Goal: Use online tool/utility: Utilize a website feature to perform a specific function

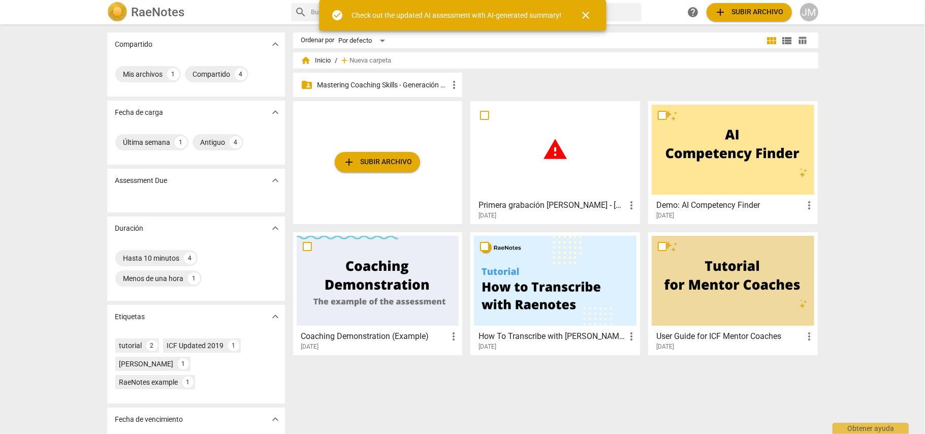
click at [574, 191] on div "warning" at bounding box center [555, 150] width 163 height 90
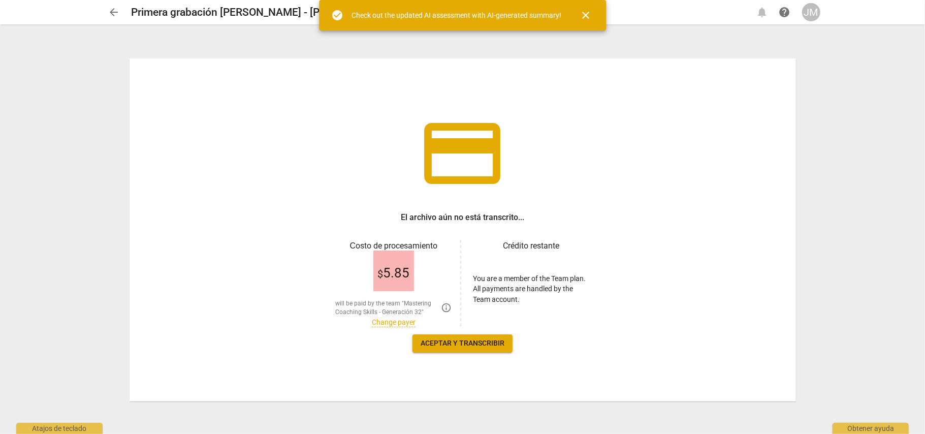
click at [404, 321] on link "Change payer" at bounding box center [394, 322] width 44 height 9
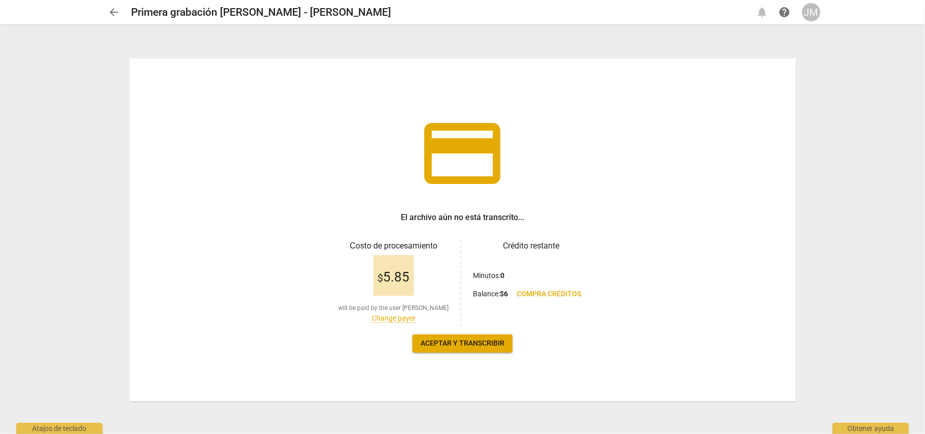
click at [403, 320] on link "Change payer" at bounding box center [394, 318] width 44 height 9
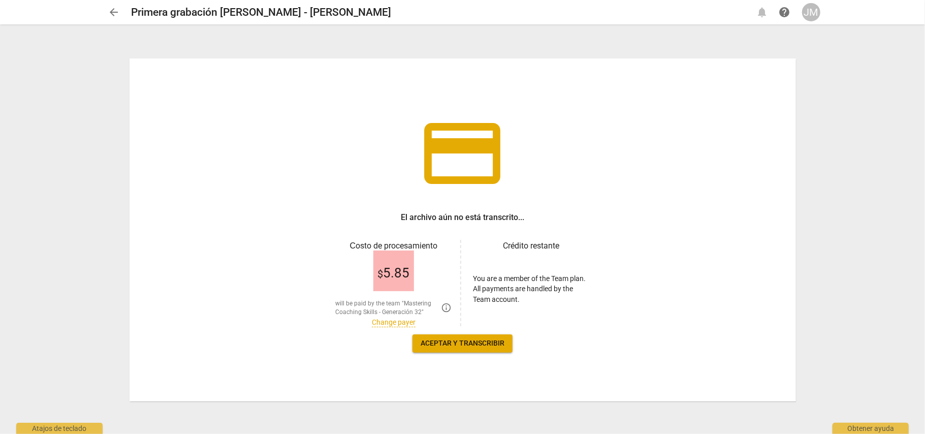
click at [399, 320] on link "Change payer" at bounding box center [394, 322] width 44 height 9
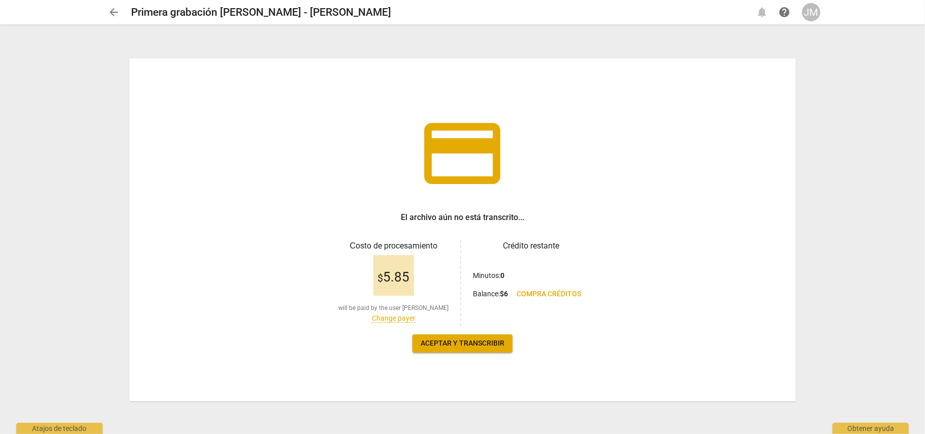
click at [466, 342] on span "Aceptar y transcribir" at bounding box center [463, 343] width 84 height 10
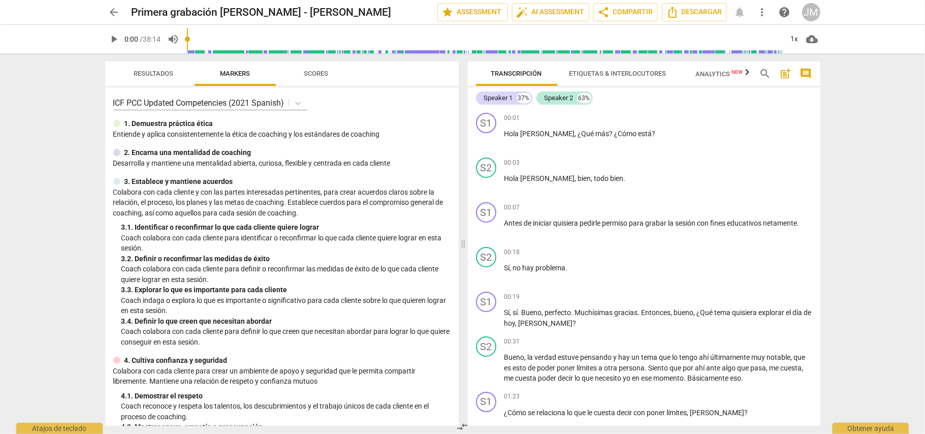
click at [392, 314] on p "Coach indaga o explora lo que es importante o significativo para cada cliente s…" at bounding box center [285, 305] width 329 height 21
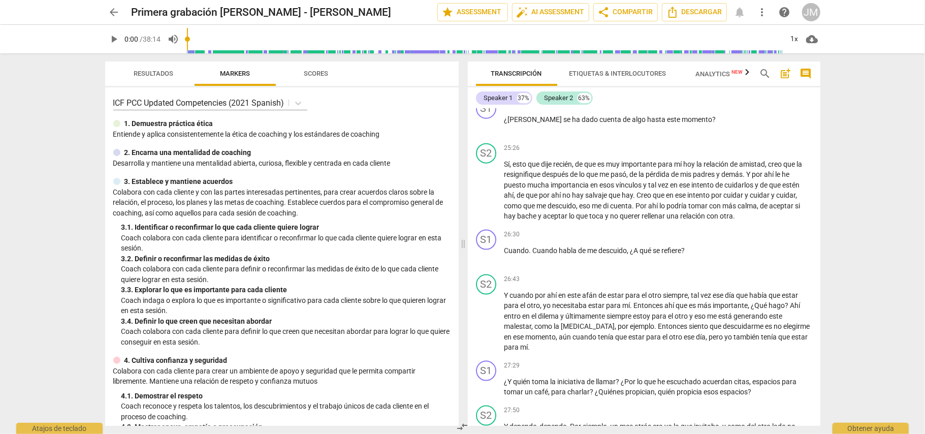
scroll to position [3794, 0]
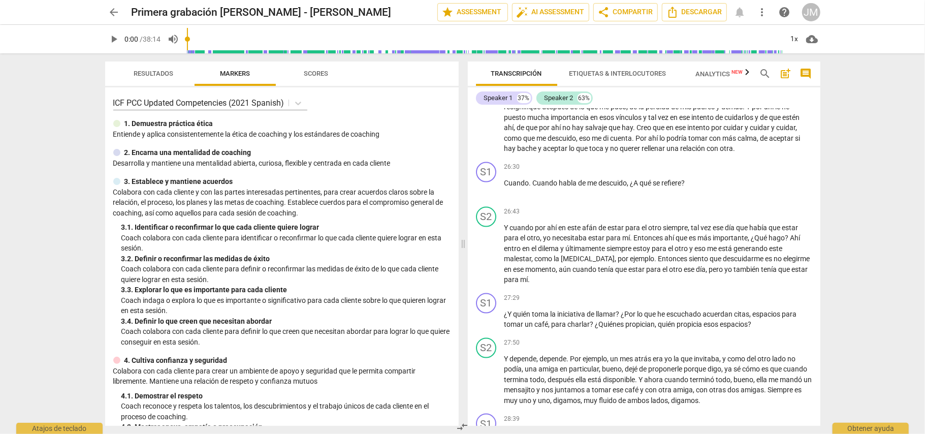
click at [115, 40] on span "play_arrow" at bounding box center [114, 39] width 12 height 12
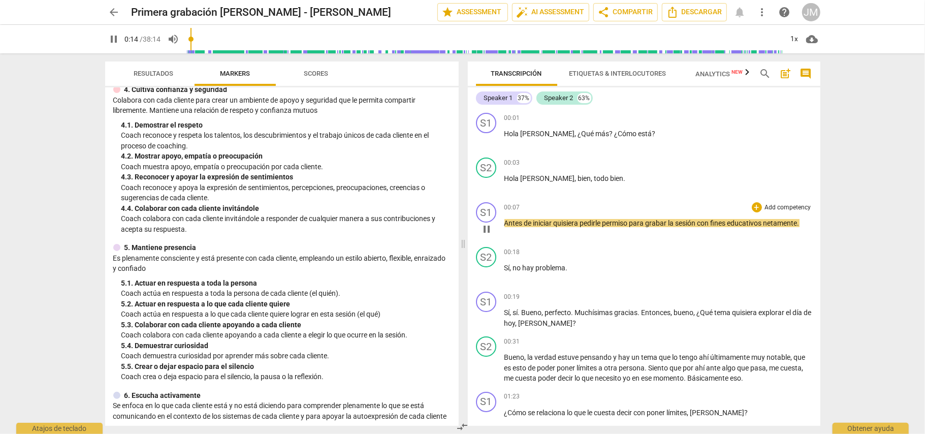
scroll to position [68, 0]
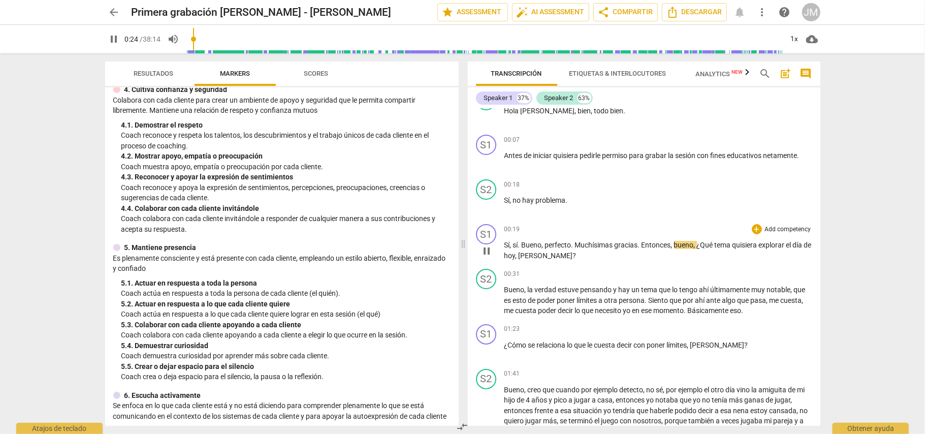
click at [715, 242] on span "tema" at bounding box center [724, 245] width 18 height 8
click at [757, 229] on div "+" at bounding box center [757, 229] width 10 height 10
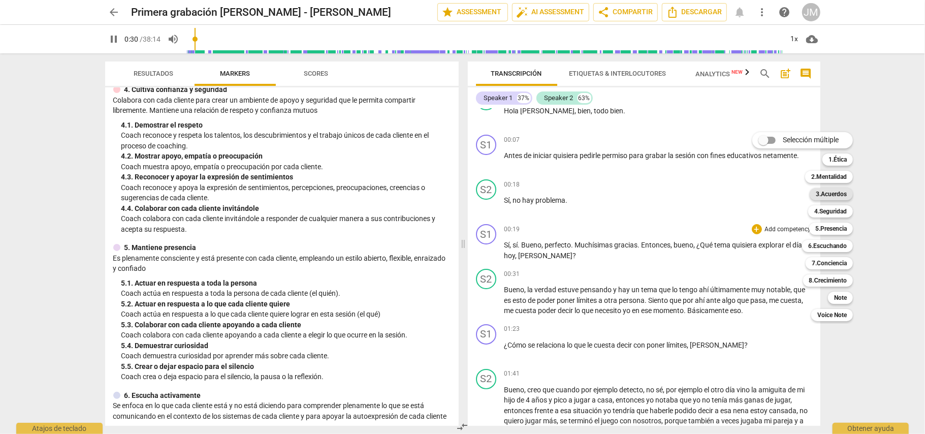
click at [840, 193] on b "3.Acuerdos" at bounding box center [831, 194] width 31 height 12
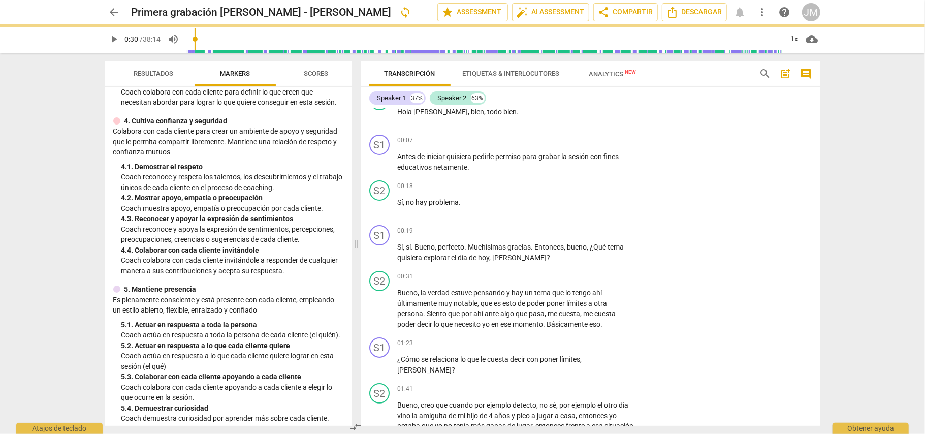
type input "31"
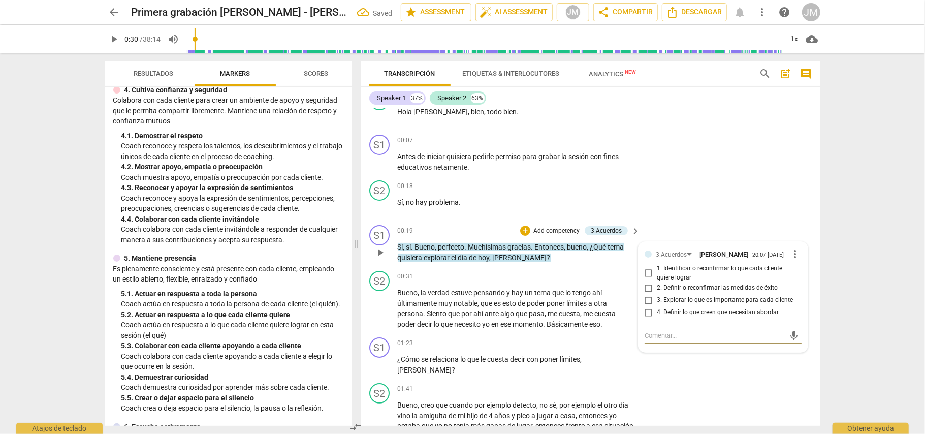
click at [647, 275] on input "1. Identificar o reconfirmar lo que cada cliente quiere lograr" at bounding box center [649, 273] width 16 height 12
checkbox input "true"
click at [771, 202] on div "S2 play_arrow pause 00:18 + Add competency keyboard_arrow_right Sí , no hay pro…" at bounding box center [590, 198] width 459 height 45
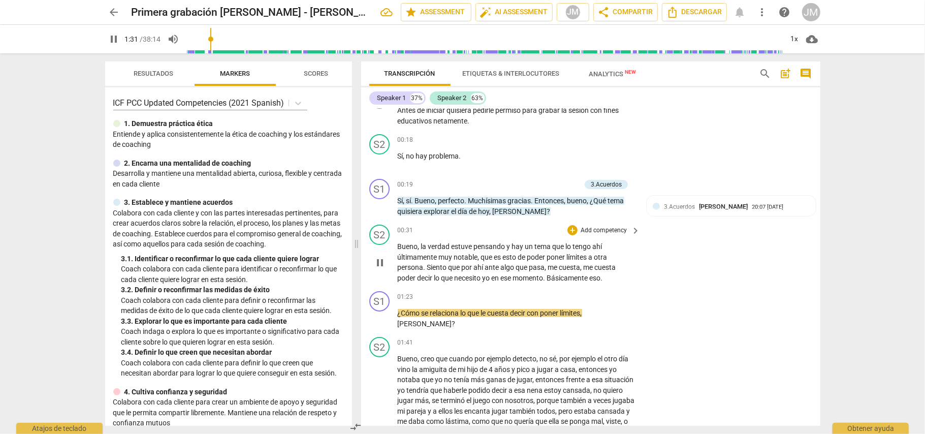
scroll to position [135, 0]
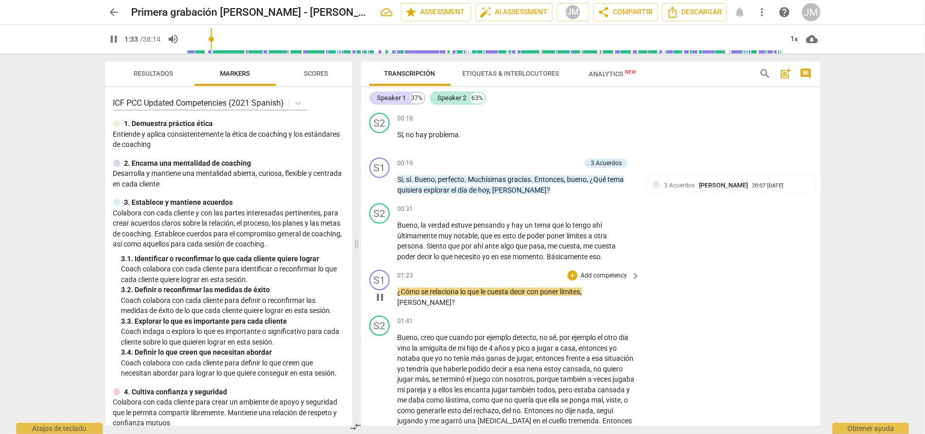
click at [596, 271] on p "Add competency" at bounding box center [604, 275] width 48 height 9
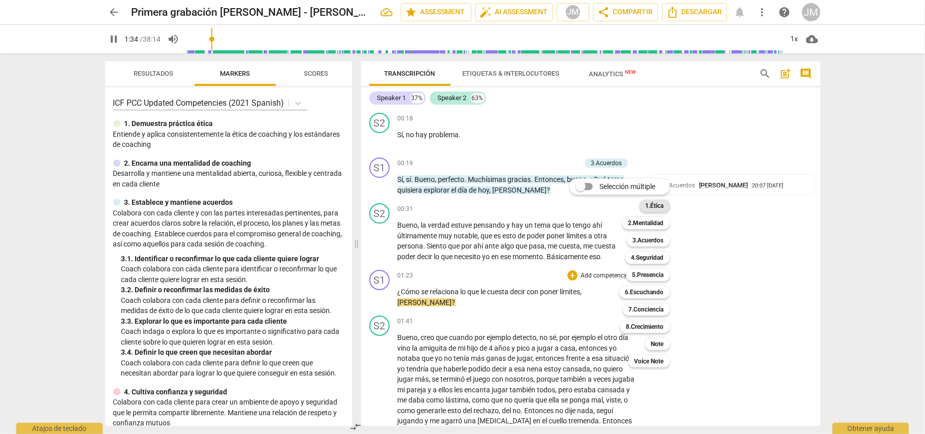
click at [655, 205] on b "1.Ética" at bounding box center [655, 206] width 18 height 12
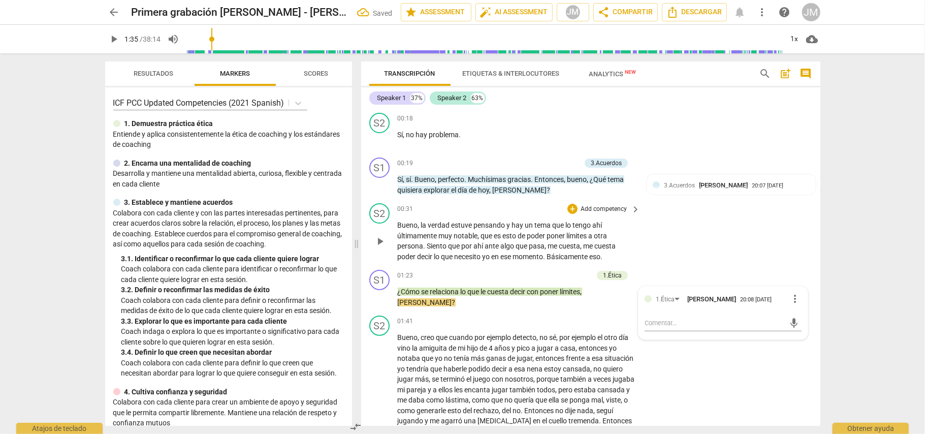
click at [767, 238] on div "S2 play_arrow pause 00:31 + Add competency keyboard_arrow_right Bueno , la verd…" at bounding box center [590, 232] width 459 height 67
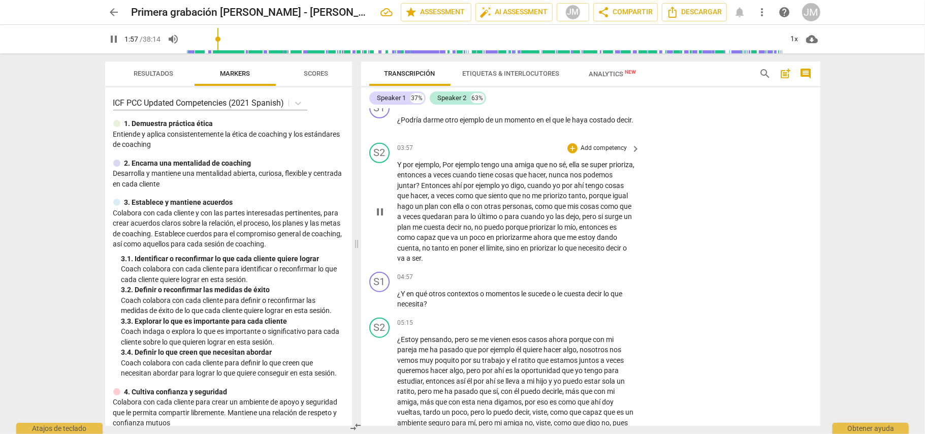
scroll to position [610, 0]
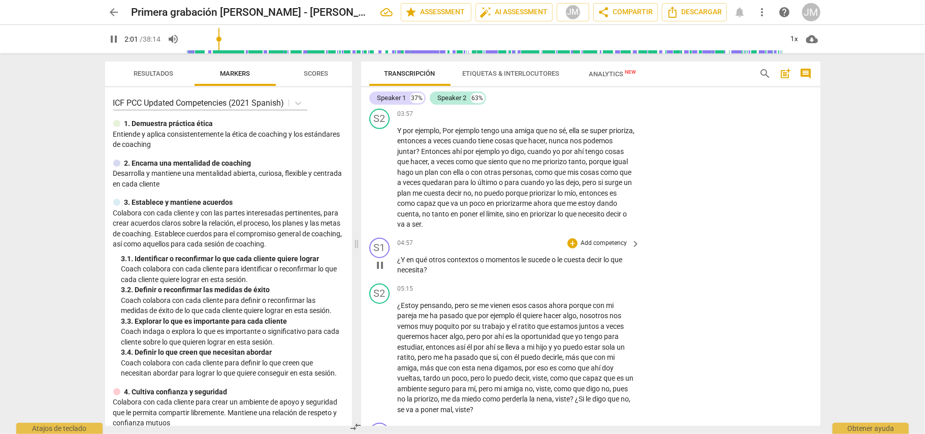
click at [602, 248] on p "Add competency" at bounding box center [604, 243] width 48 height 9
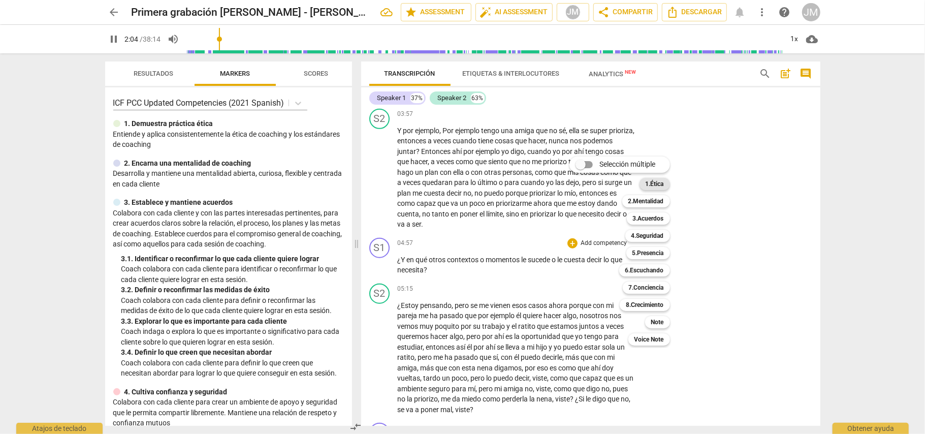
click at [664, 181] on b "1.Ética" at bounding box center [655, 184] width 18 height 12
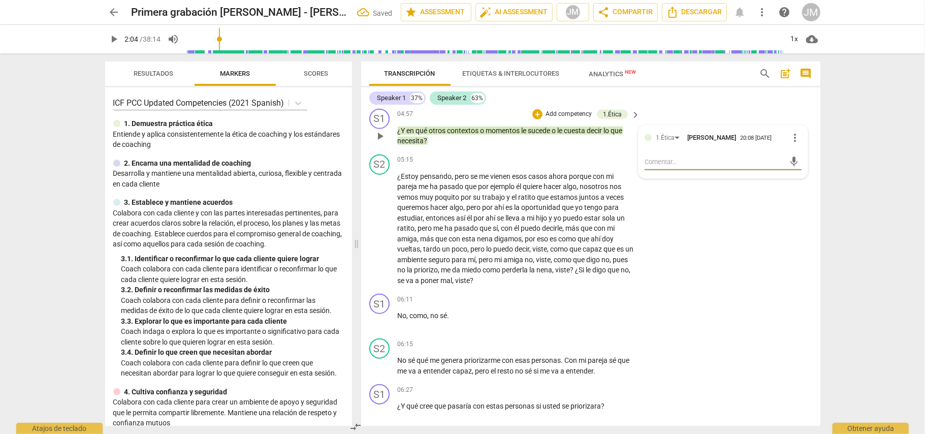
scroll to position [745, 0]
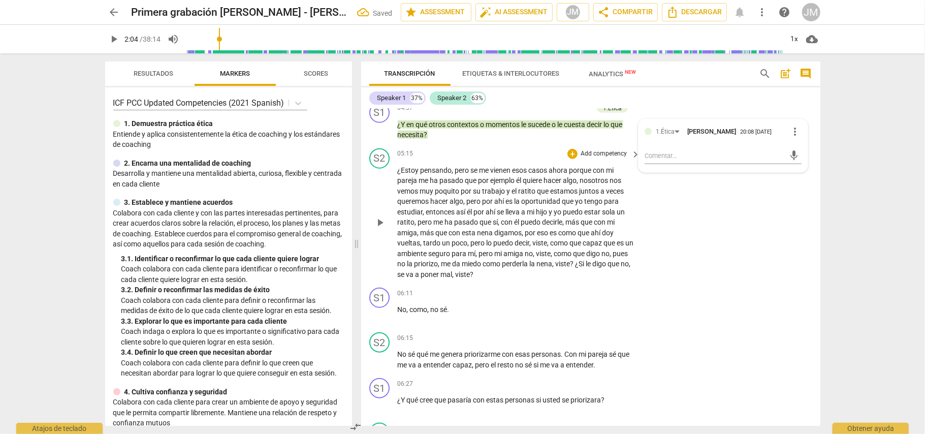
click at [681, 226] on div "S2 play_arrow pause 05:15 + Add competency keyboard_arrow_right ¿Estoy pensando…" at bounding box center [590, 214] width 459 height 140
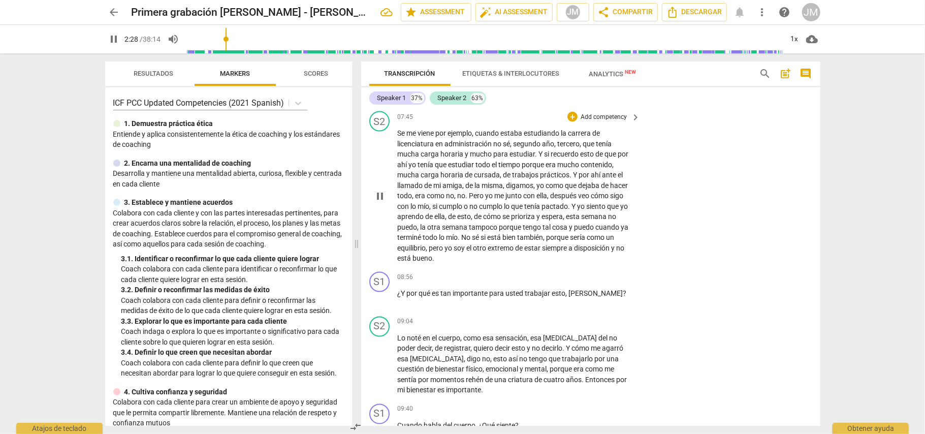
scroll to position [1220, 0]
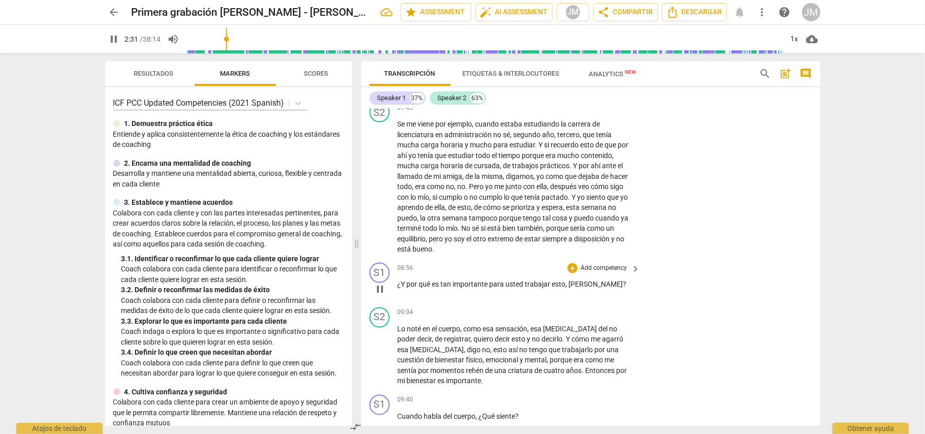
click at [586, 273] on p "Add competency" at bounding box center [604, 268] width 48 height 9
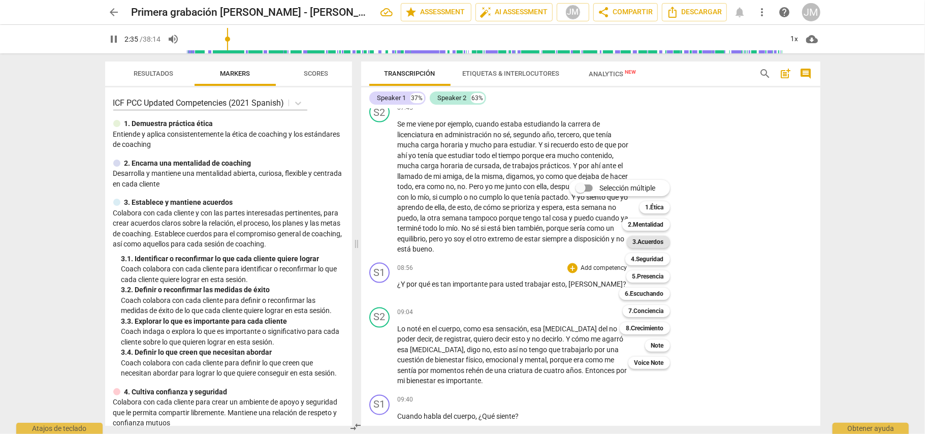
click at [658, 241] on b "3.Acuerdos" at bounding box center [648, 242] width 31 height 12
type input "156"
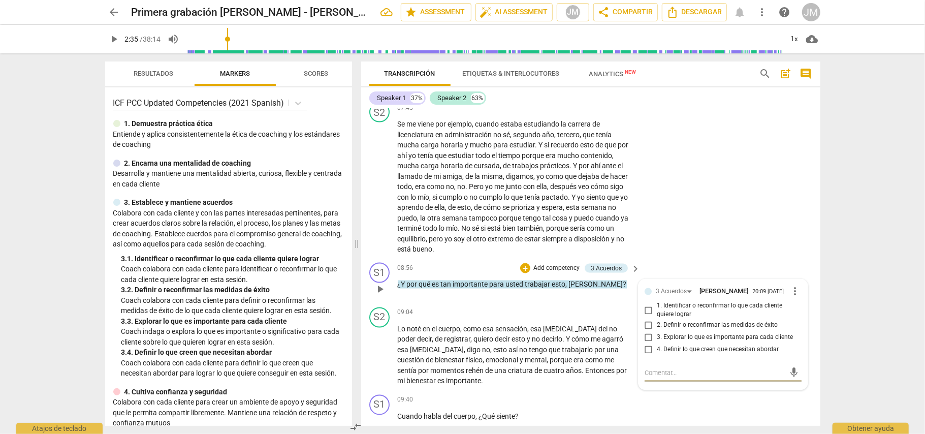
click at [649, 344] on input "3. Explorar lo que es importante para cada cliente" at bounding box center [649, 338] width 16 height 12
checkbox input "true"
click at [728, 213] on div "S2 play_arrow pause 07:45 + Add competency keyboard_arrow_right Se me viene por…" at bounding box center [590, 178] width 459 height 161
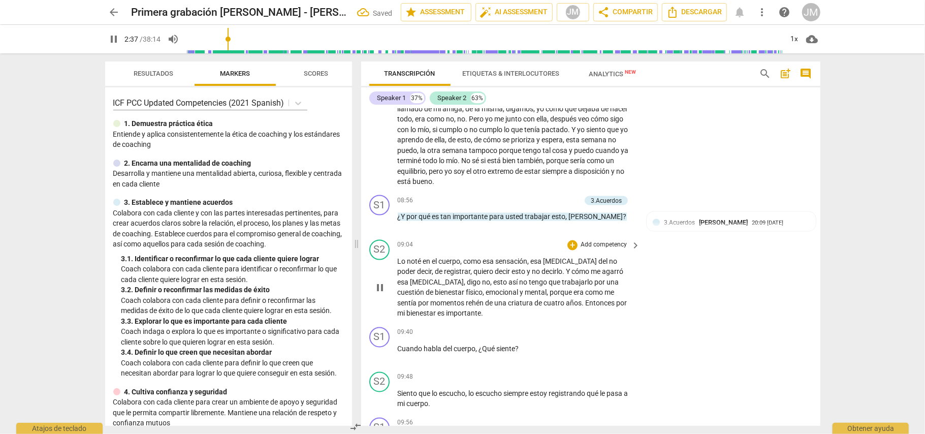
scroll to position [1355, 0]
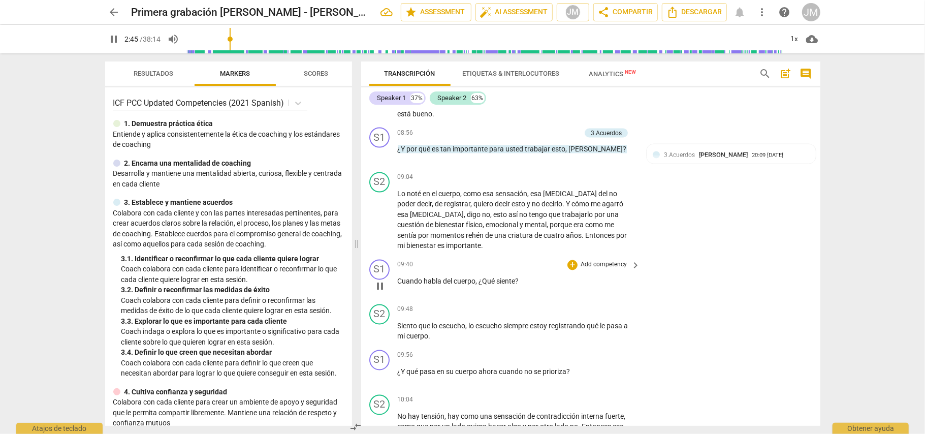
click at [580, 270] on p "Add competency" at bounding box center [604, 265] width 48 height 9
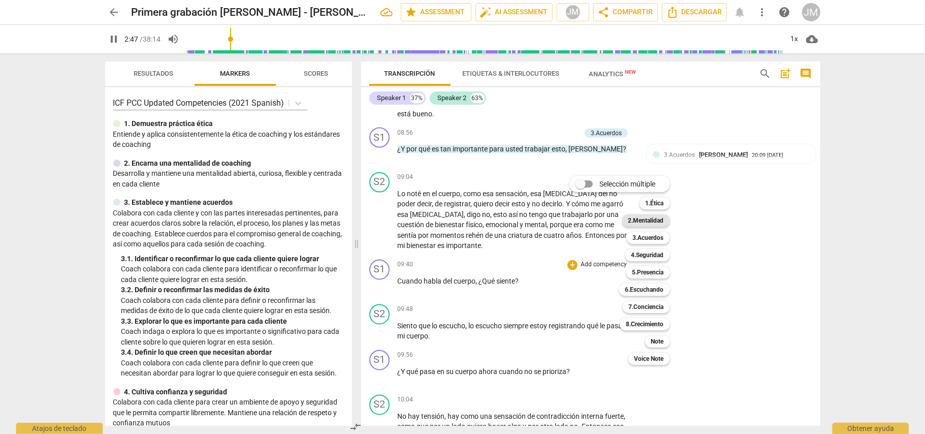
scroll to position [460, 0]
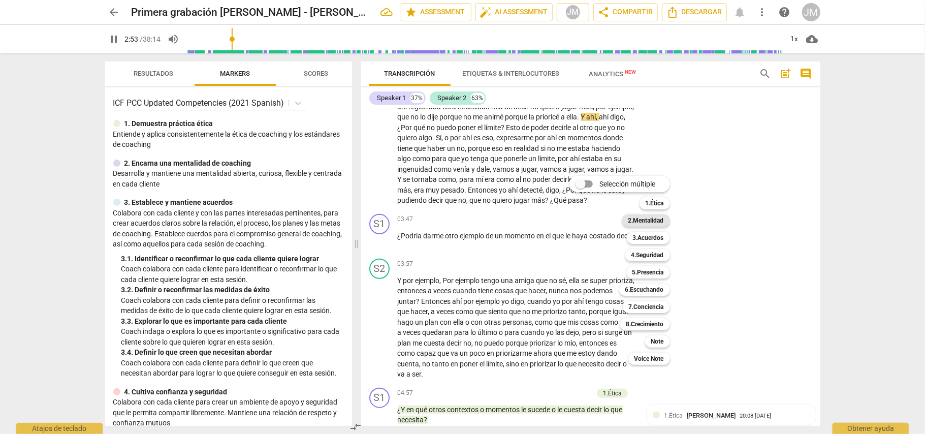
click at [651, 222] on b "2.Mentalidad" at bounding box center [647, 220] width 36 height 12
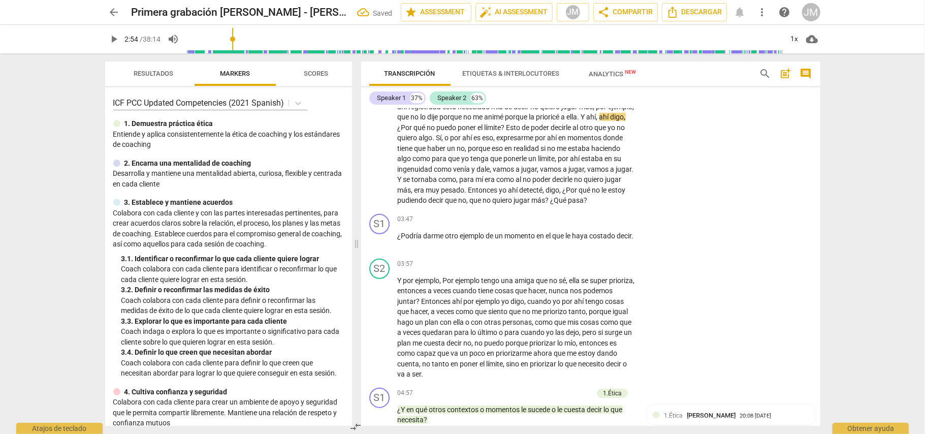
scroll to position [1419, 0]
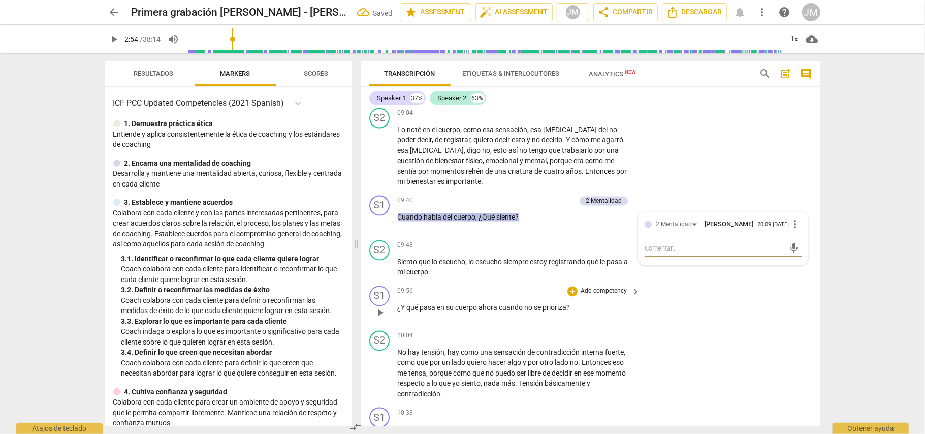
click at [670, 320] on div "S1 play_arrow pause 09:56 + Add competency keyboard_arrow_right ¿Y qué pasa en …" at bounding box center [590, 304] width 459 height 45
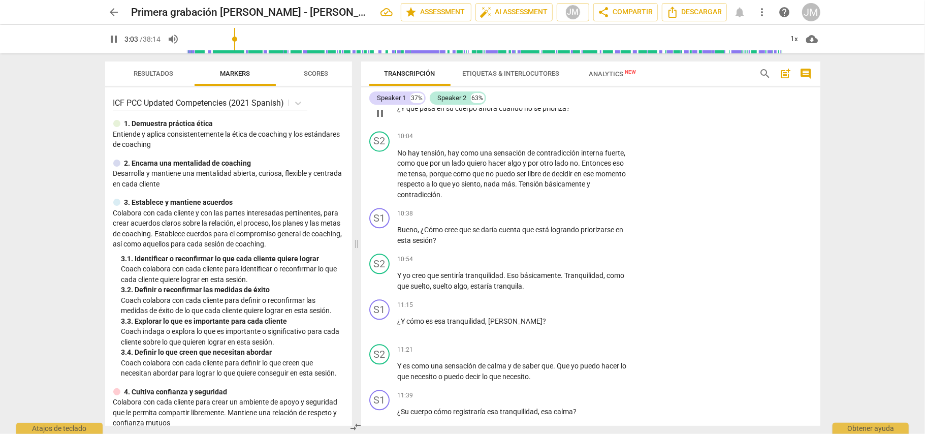
scroll to position [1622, 0]
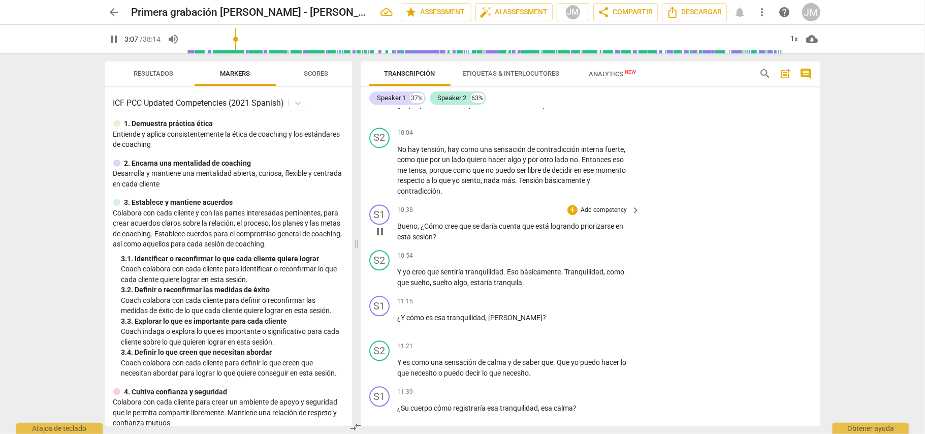
click at [593, 215] on p "Add competency" at bounding box center [604, 210] width 48 height 9
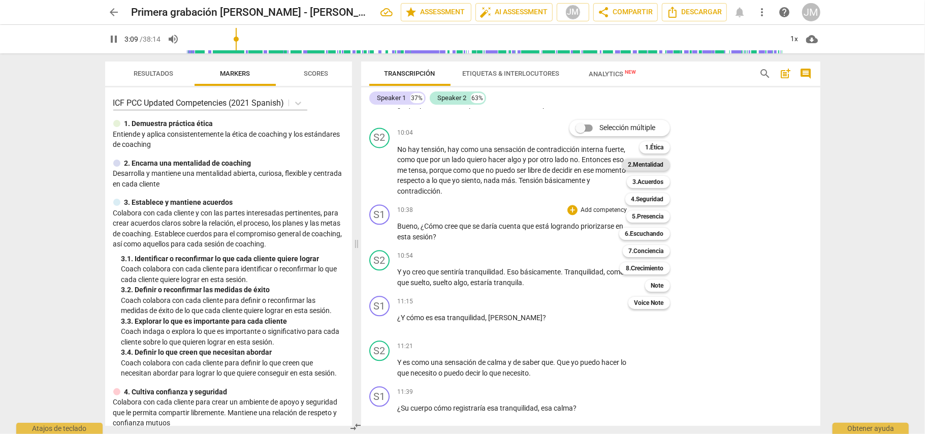
click at [650, 159] on b "2.Mentalidad" at bounding box center [647, 165] width 36 height 12
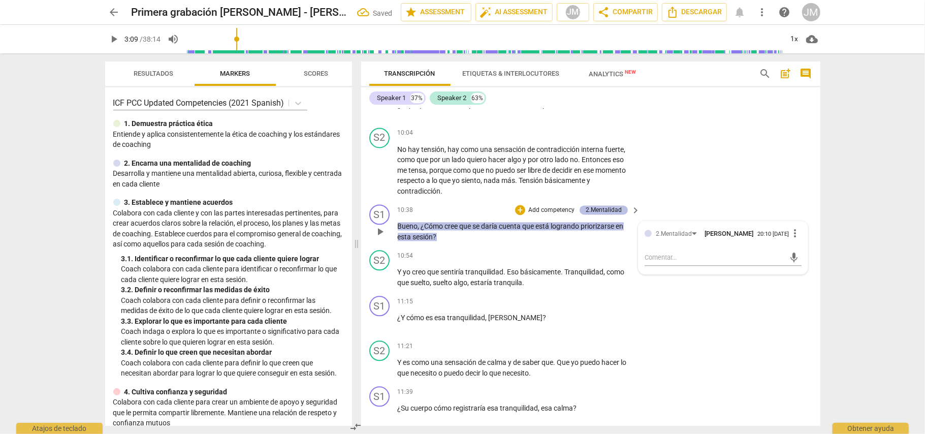
click at [618, 213] on div "2.Mentalidad" at bounding box center [604, 209] width 36 height 9
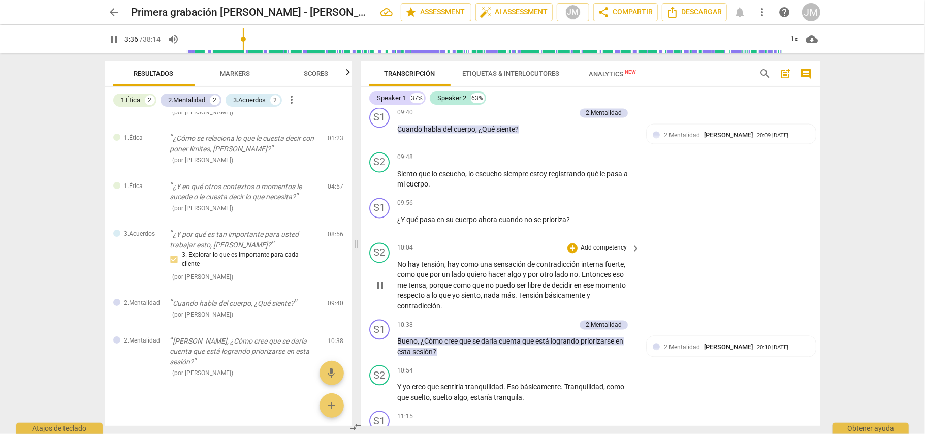
scroll to position [1575, 0]
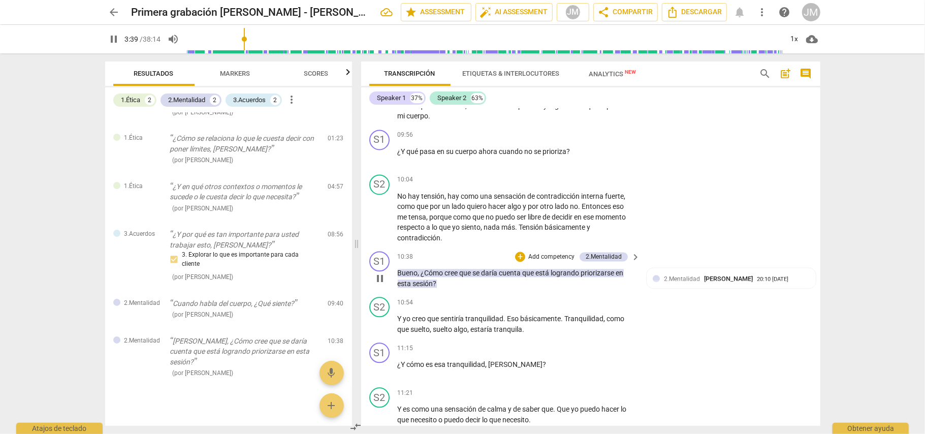
click at [551, 261] on p "Add competency" at bounding box center [551, 257] width 48 height 9
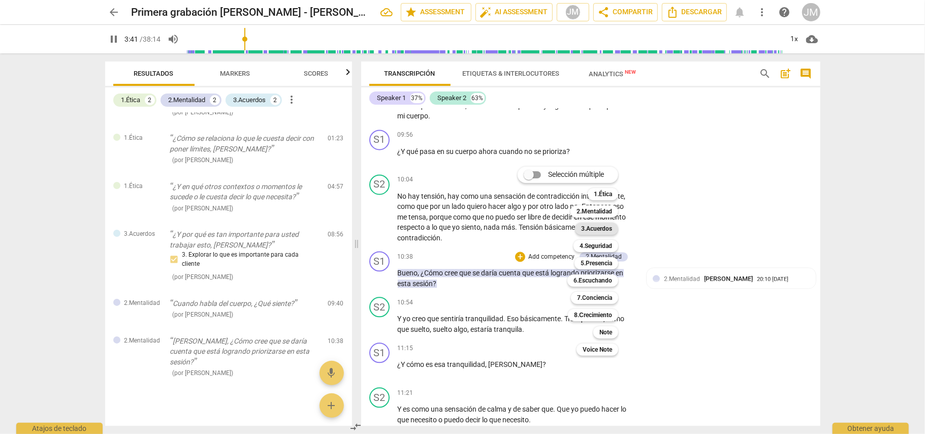
click at [612, 230] on b "3.Acuerdos" at bounding box center [596, 229] width 31 height 12
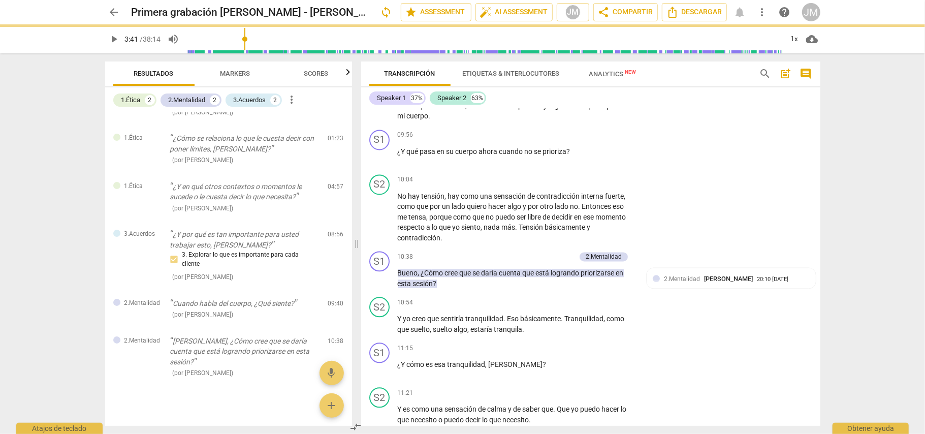
type input "222"
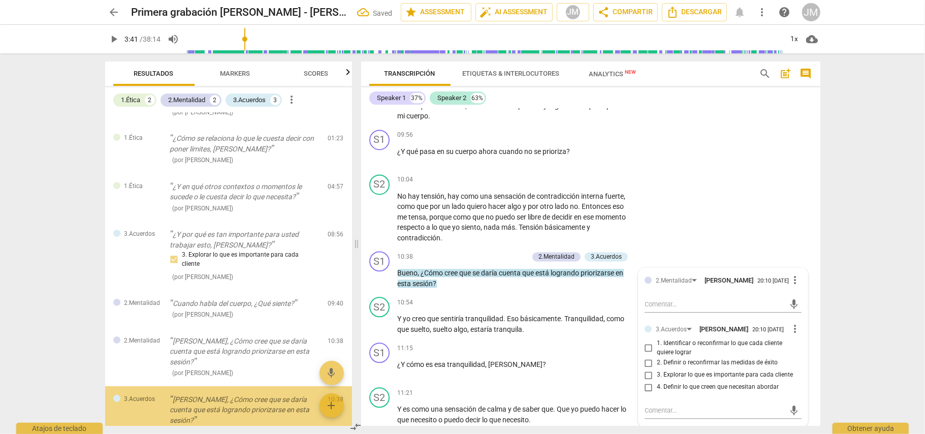
scroll to position [118, 0]
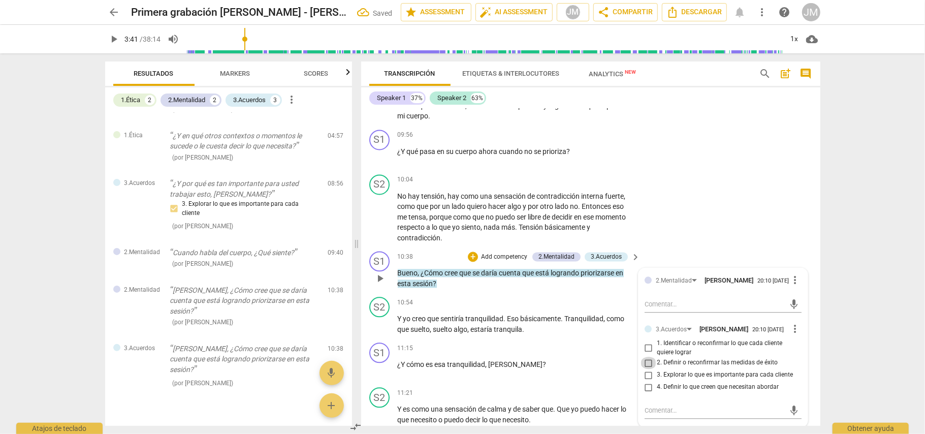
click at [645, 369] on input "2. Definir o reconfirmar las medidas de éxito" at bounding box center [649, 363] width 16 height 12
checkbox input "true"
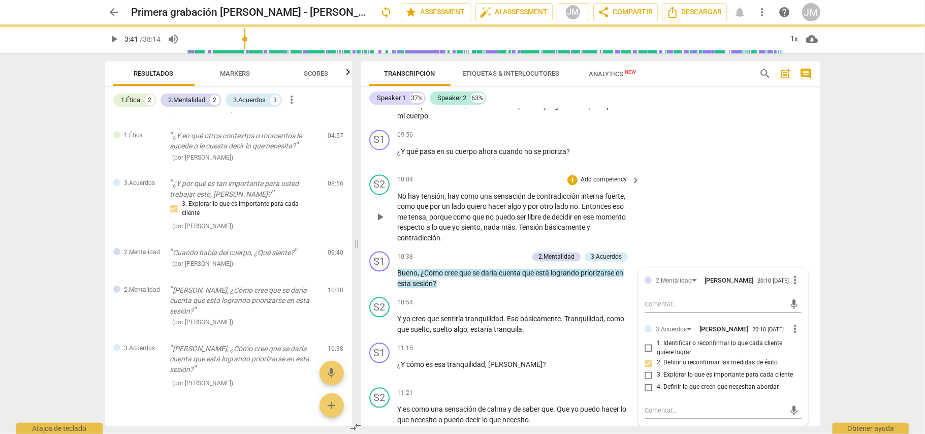
click at [718, 183] on div "S2 play_arrow pause 10:04 + Add competency keyboard_arrow_right No hay tensión …" at bounding box center [590, 208] width 459 height 77
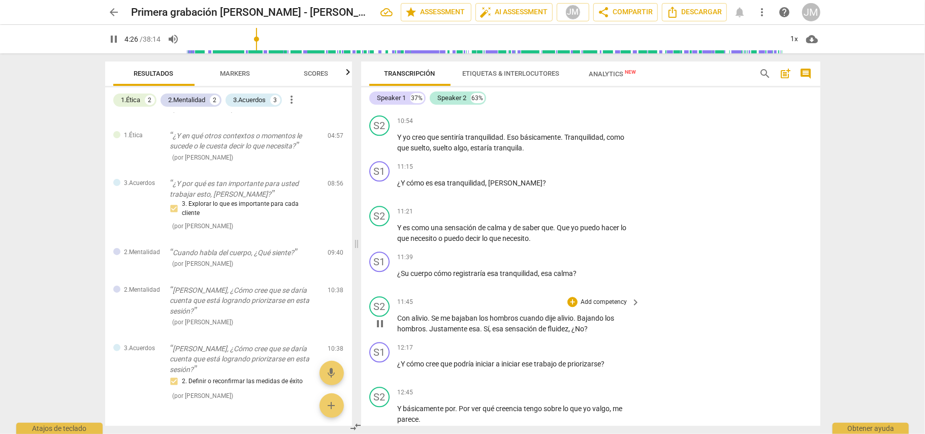
scroll to position [1797, 0]
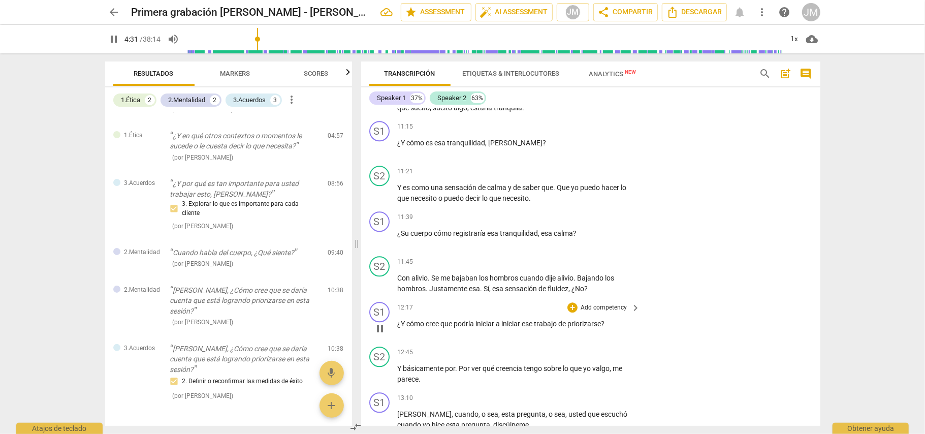
click at [604, 309] on p "Add competency" at bounding box center [604, 307] width 48 height 9
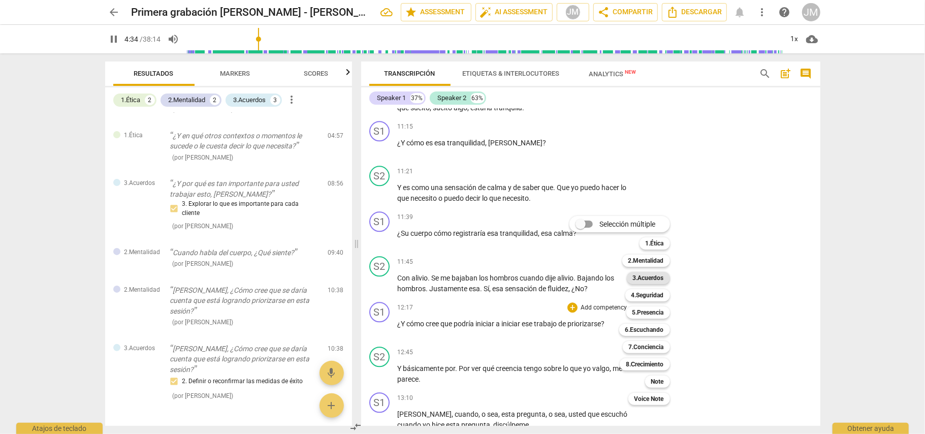
click at [651, 275] on b "3.Acuerdos" at bounding box center [648, 278] width 31 height 12
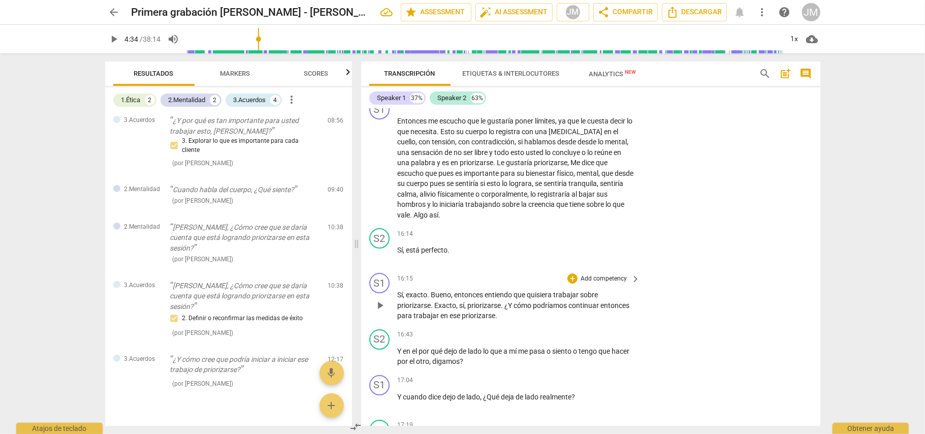
scroll to position [2406, 0]
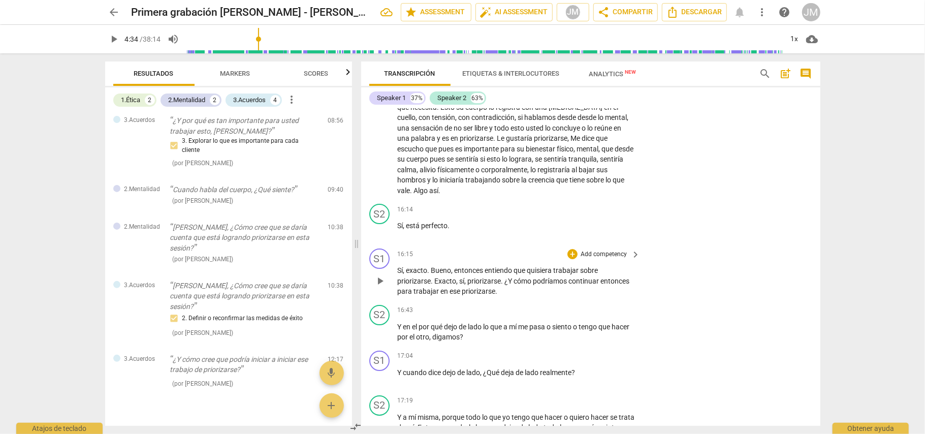
click at [608, 254] on p "Add competency" at bounding box center [604, 254] width 48 height 9
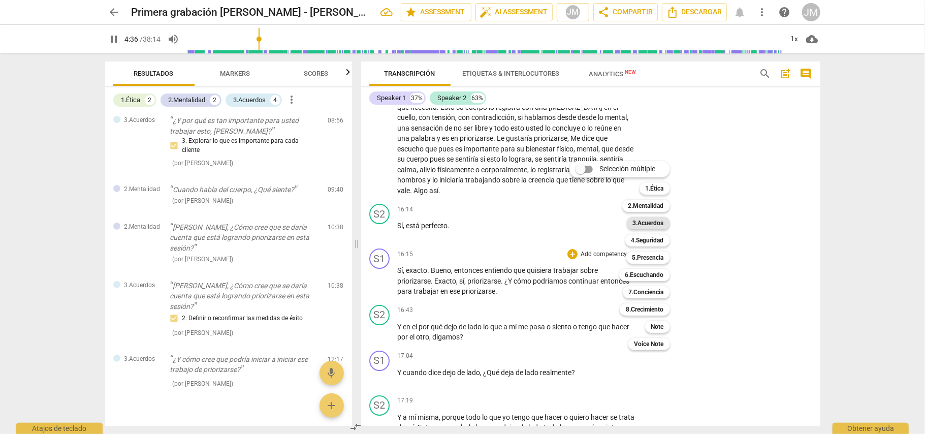
click at [654, 220] on b "3.Acuerdos" at bounding box center [648, 223] width 31 height 12
type input "276"
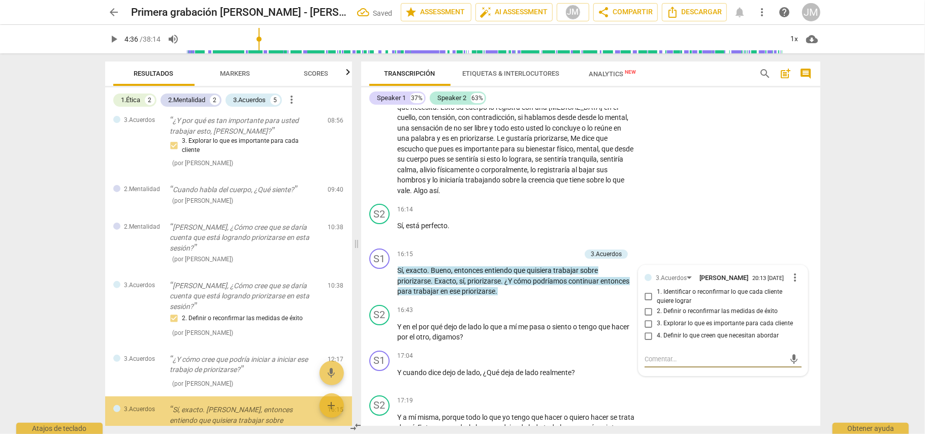
scroll to position [252, 0]
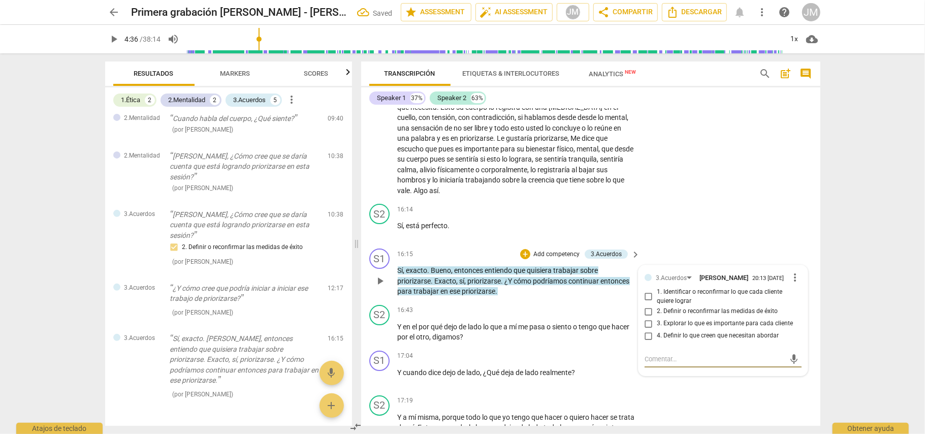
click at [647, 341] on input "4. Definir lo que creen que necesitan abordar" at bounding box center [649, 336] width 16 height 12
checkbox input "true"
click at [744, 210] on div "S2 play_arrow pause 16:14 + Add competency keyboard_arrow_right Sí , está perfe…" at bounding box center [590, 222] width 459 height 45
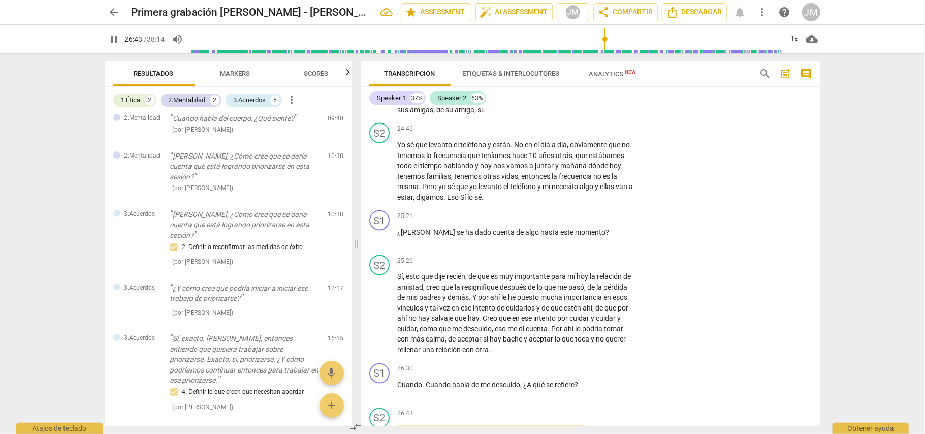
scroll to position [4326, 0]
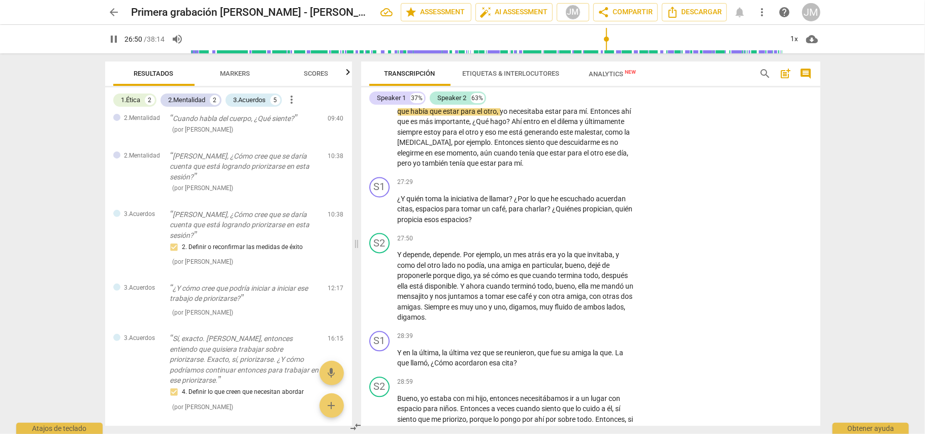
type input "1611"
